Goal: Task Accomplishment & Management: Complete application form

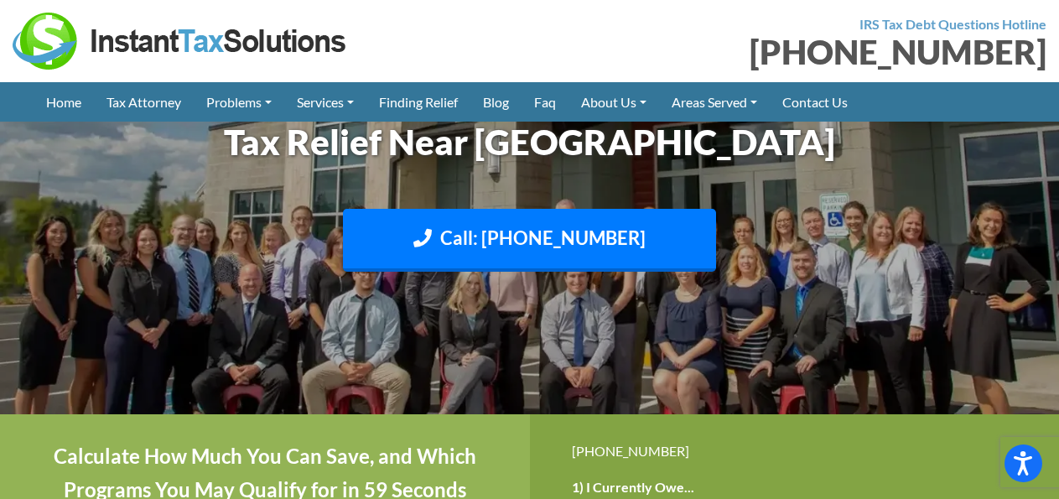
scroll to position [863, 0]
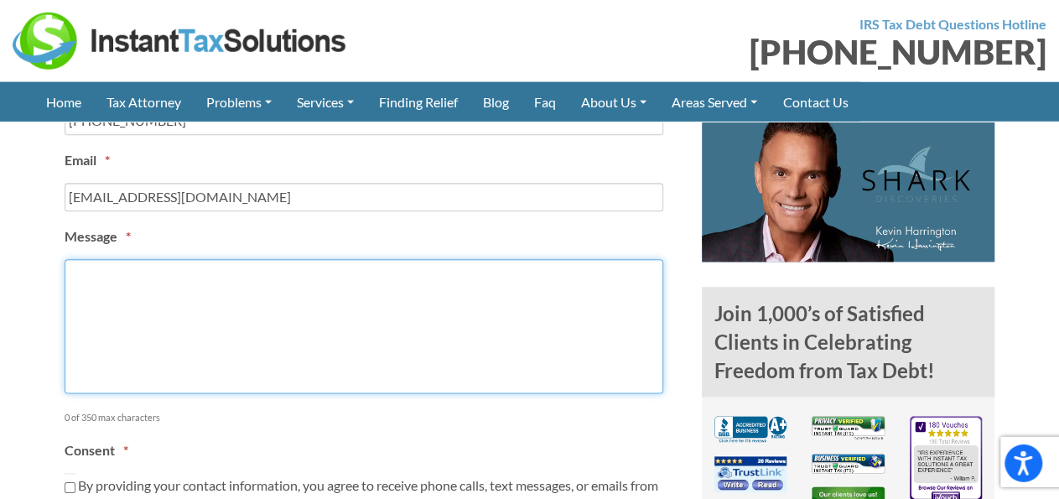
click at [401, 323] on textarea "Message *" at bounding box center [364, 327] width 598 height 134
paste textarea "Hello, I’d like a quote for payroll services. I run a Upholstery/Cleaning.,reta…"
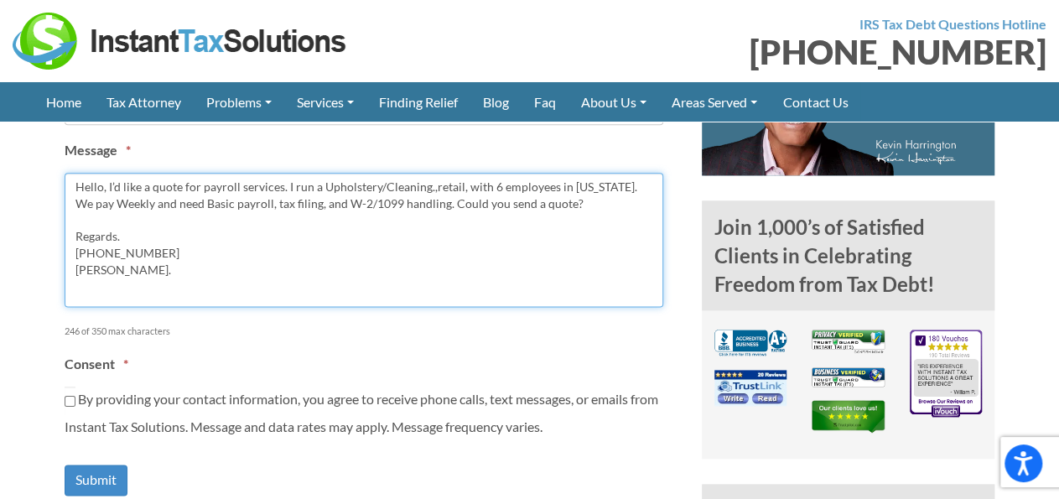
scroll to position [986, 0]
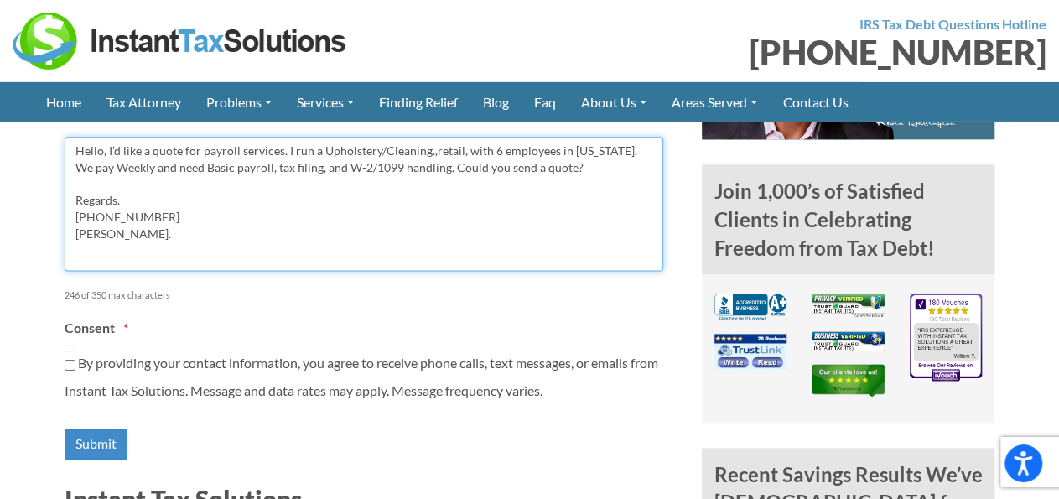
type textarea "Hello, I’d like a quote for payroll services. I run a Upholstery/Cleaning.,reta…"
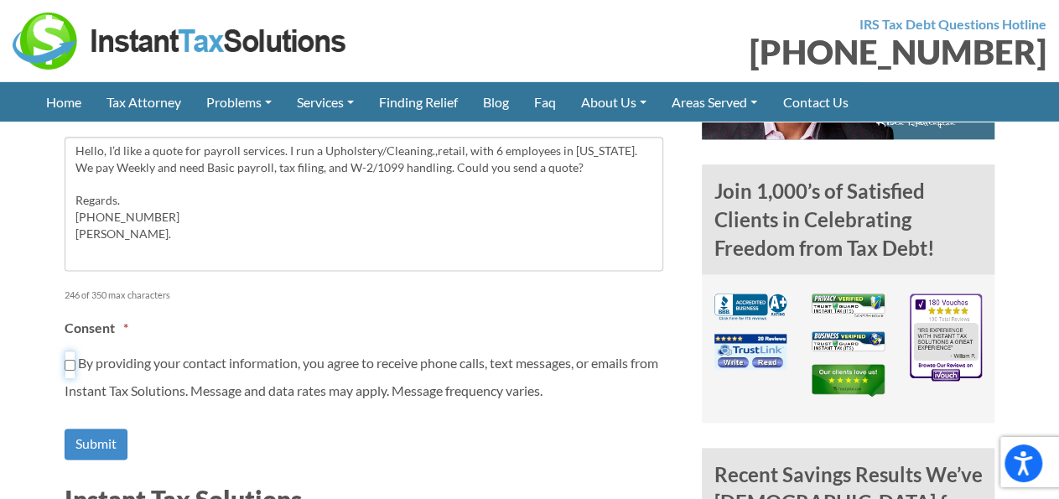
click at [66, 363] on input "By providing your contact information, you agree to receive phone calls, text m…" at bounding box center [70, 364] width 11 height 28
checkbox input "true"
click at [83, 440] on input "Submit" at bounding box center [96, 443] width 63 height 31
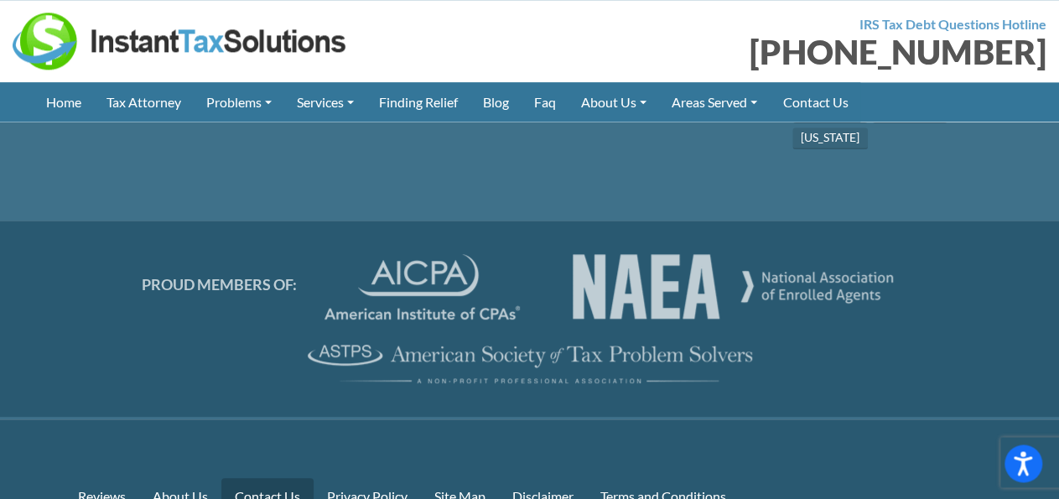
scroll to position [3449, 0]
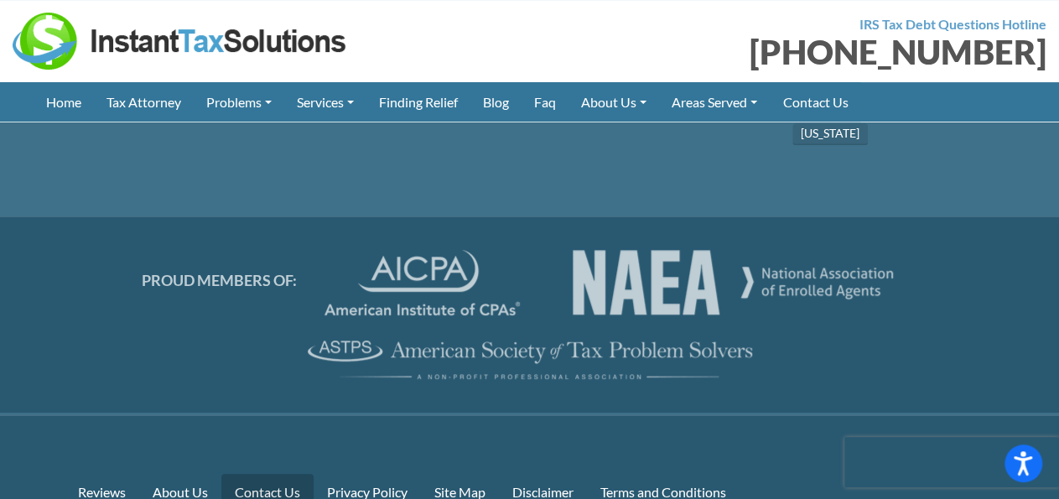
click at [261, 474] on link "Contact Us" at bounding box center [267, 492] width 92 height 36
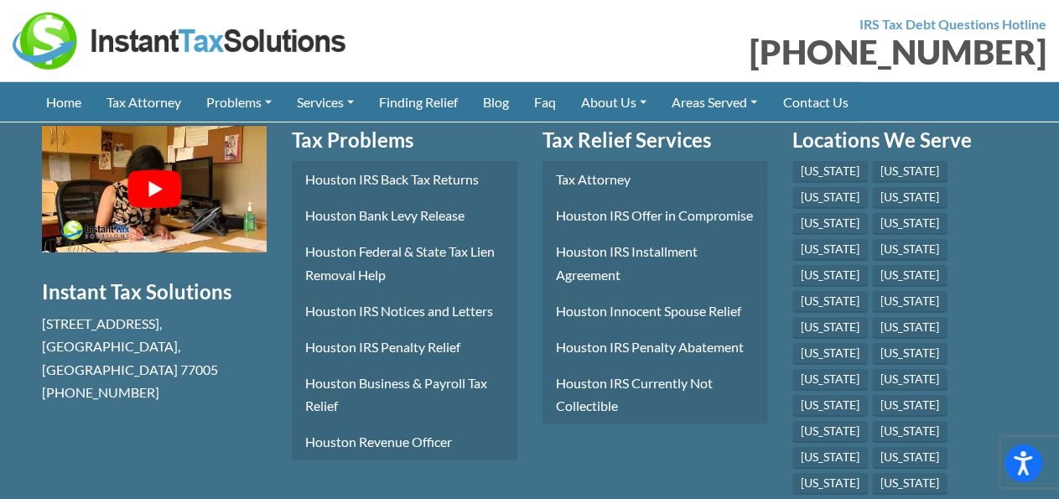
scroll to position [2643, 0]
